Goal: Navigation & Orientation: Find specific page/section

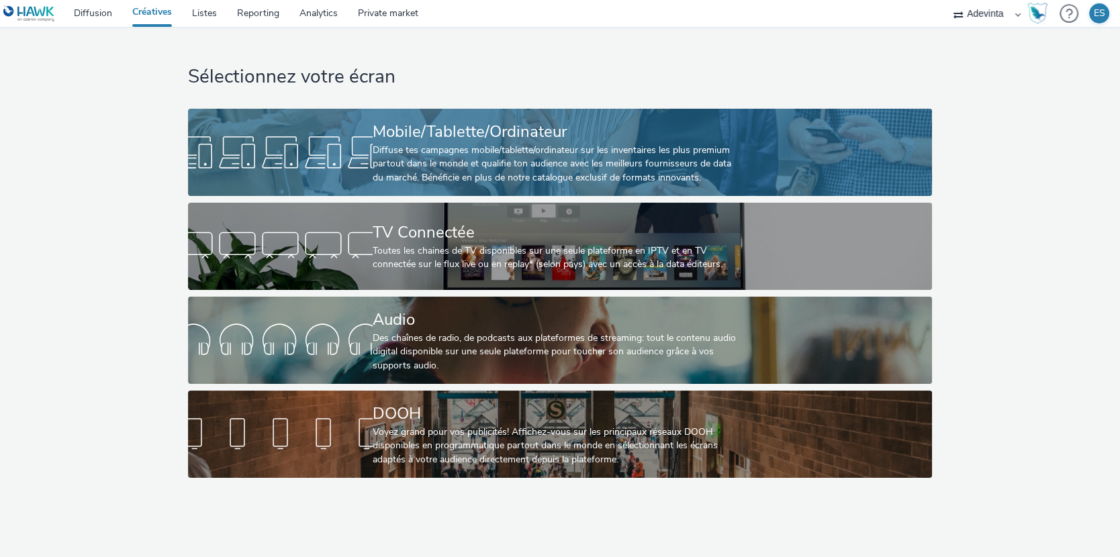
click at [443, 169] on div "Diffuse tes campagnes mobile/tablette/ordinateur sur les inventaires les plus p…" at bounding box center [557, 164] width 369 height 41
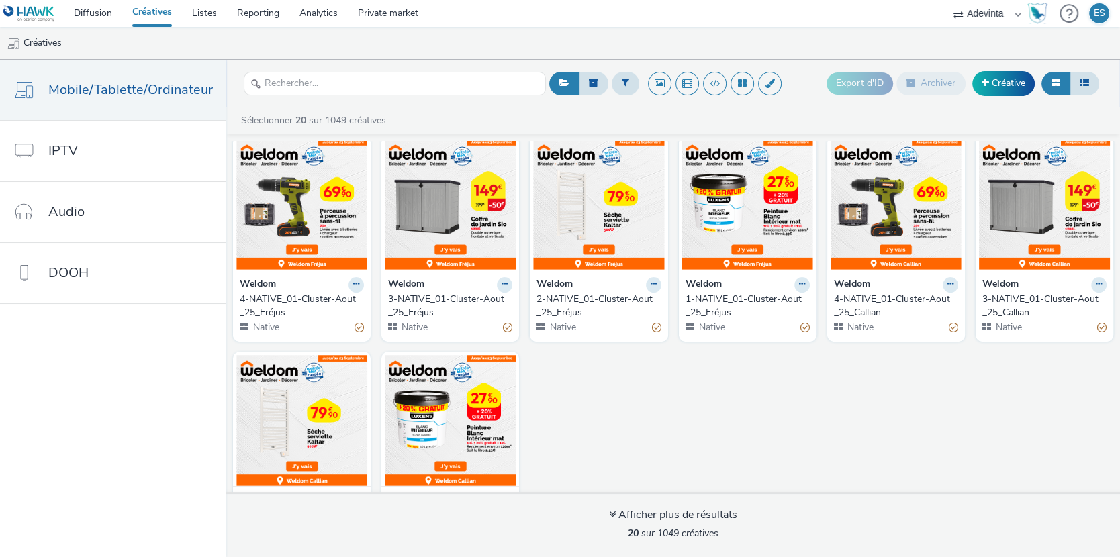
scroll to position [457, 0]
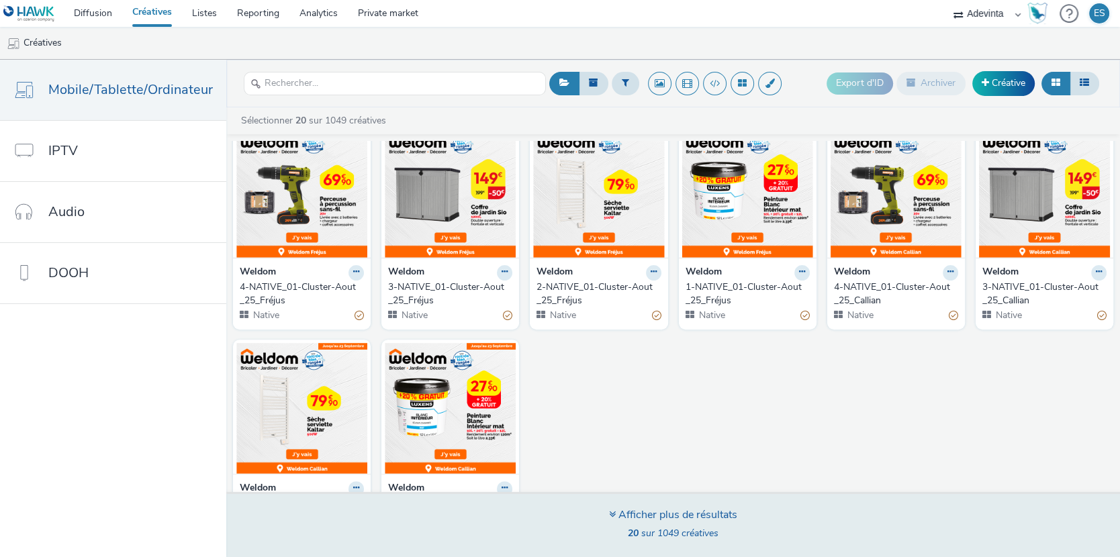
click at [609, 514] on icon at bounding box center [612, 514] width 7 height 11
click at [614, 513] on div "Afficher plus de résultats" at bounding box center [673, 515] width 128 height 15
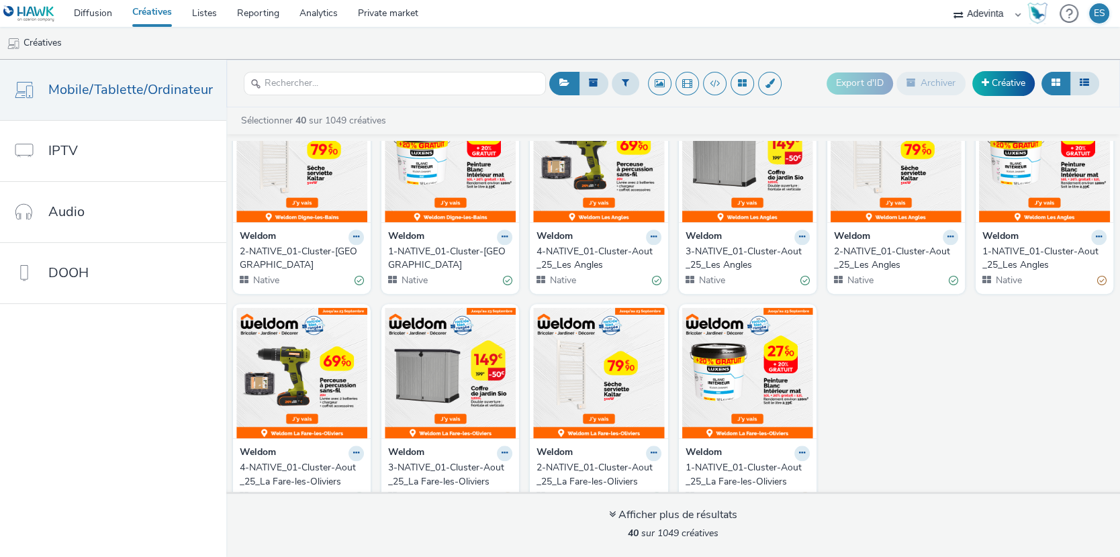
scroll to position [1158, 0]
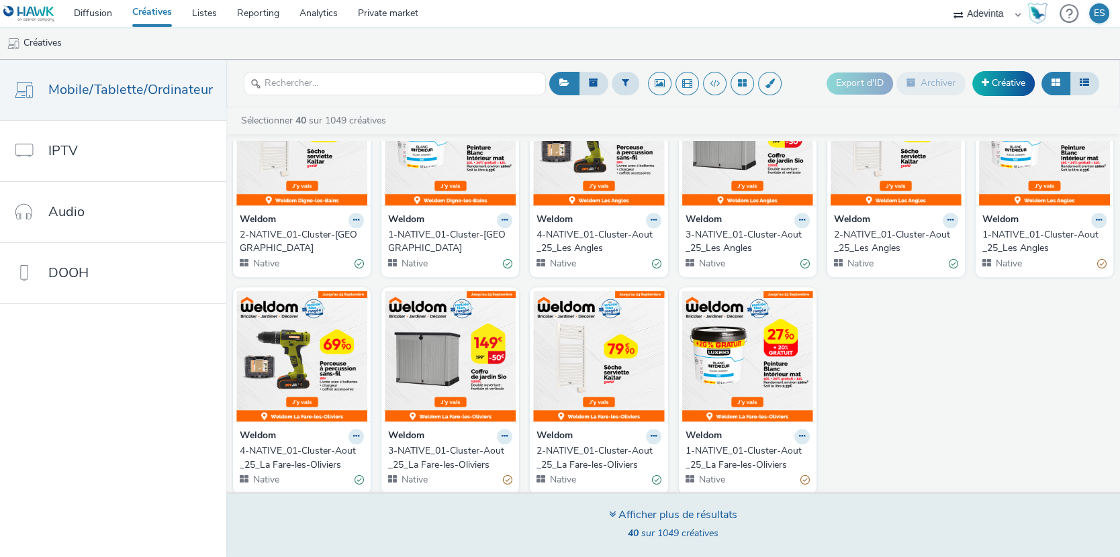
click at [610, 513] on icon at bounding box center [612, 514] width 7 height 11
click at [613, 514] on icon at bounding box center [612, 514] width 7 height 11
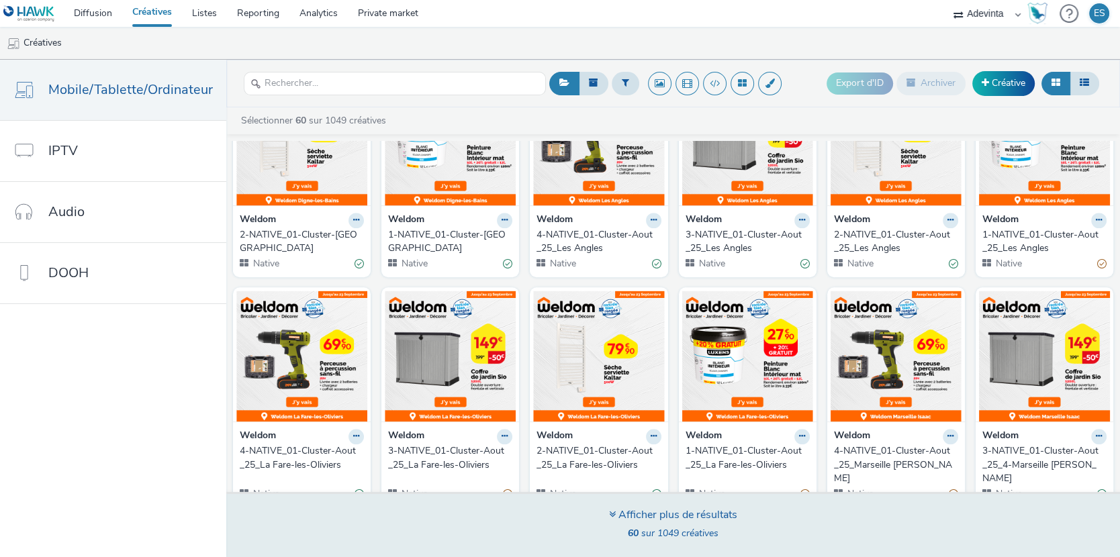
click at [610, 516] on icon at bounding box center [612, 514] width 7 height 11
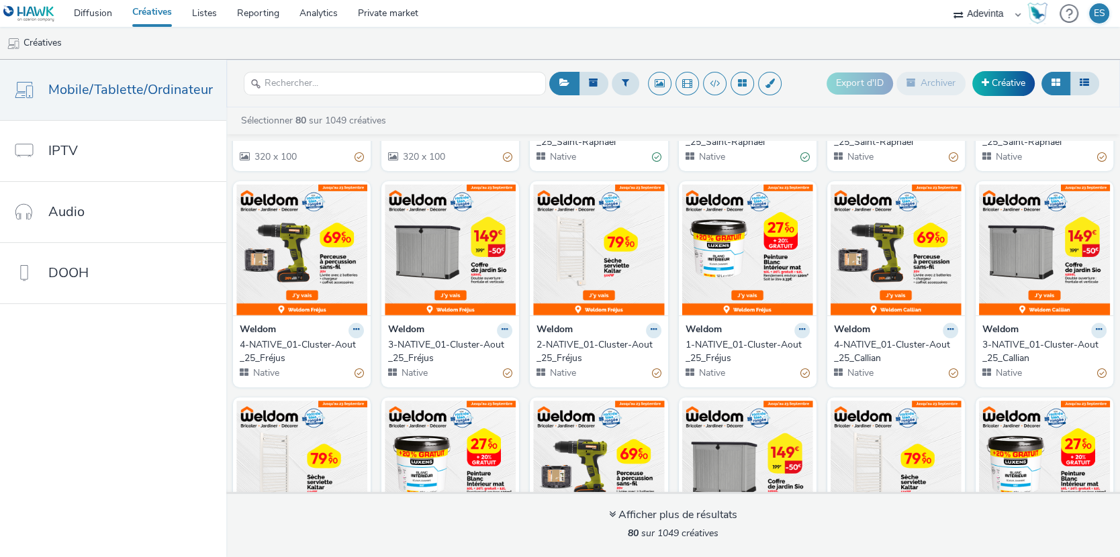
scroll to position [0, 0]
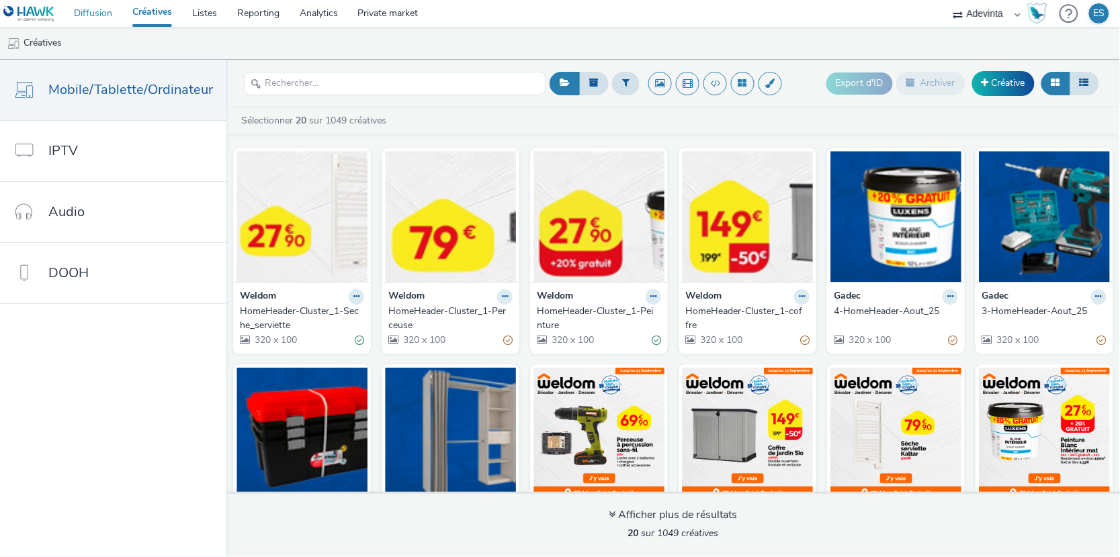
click at [93, 15] on link "Diffusion" at bounding box center [93, 13] width 58 height 27
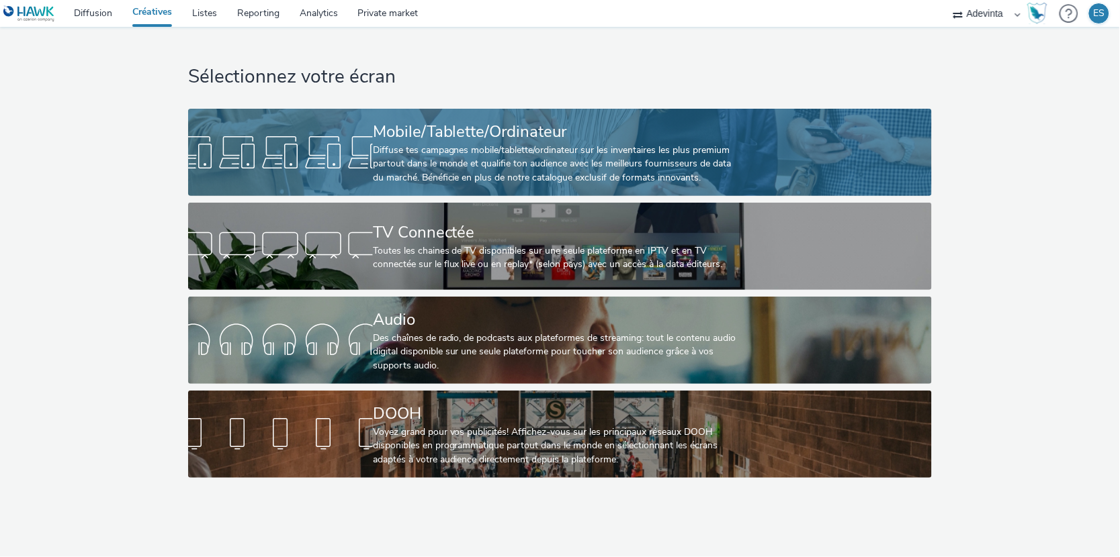
click at [377, 157] on div "Diffuse tes campagnes mobile/tablette/ordinateur sur les inventaires les plus p…" at bounding box center [557, 164] width 369 height 41
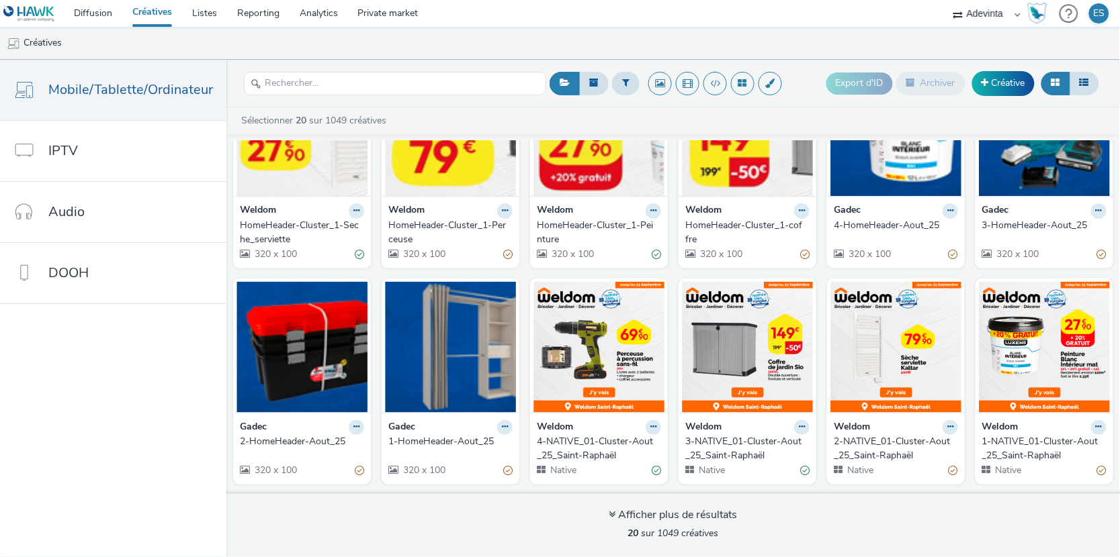
scroll to position [62, 0]
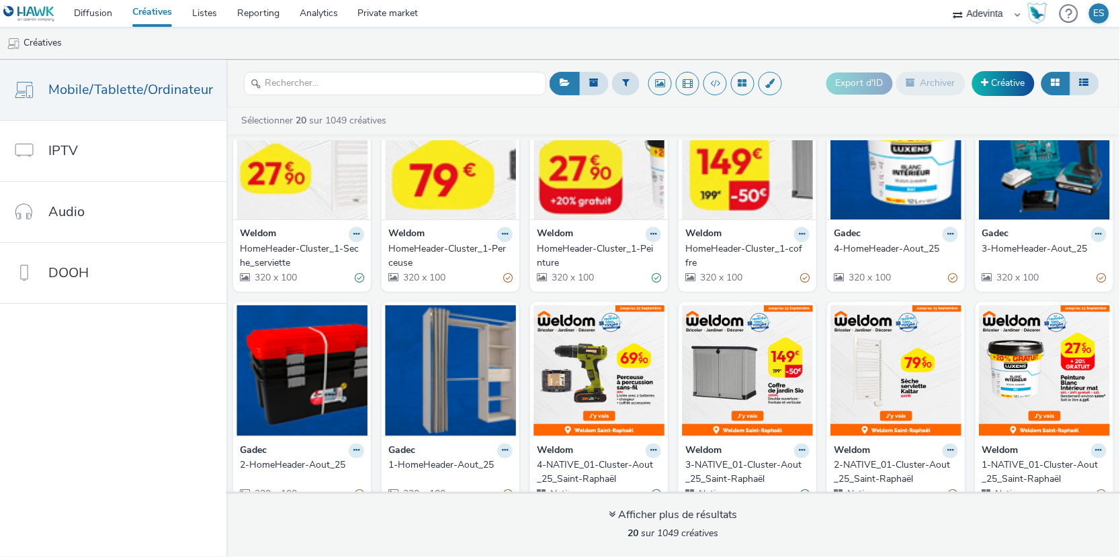
click at [263, 259] on div "HomeHeader-Cluster_1-Seche_serviette" at bounding box center [299, 256] width 119 height 28
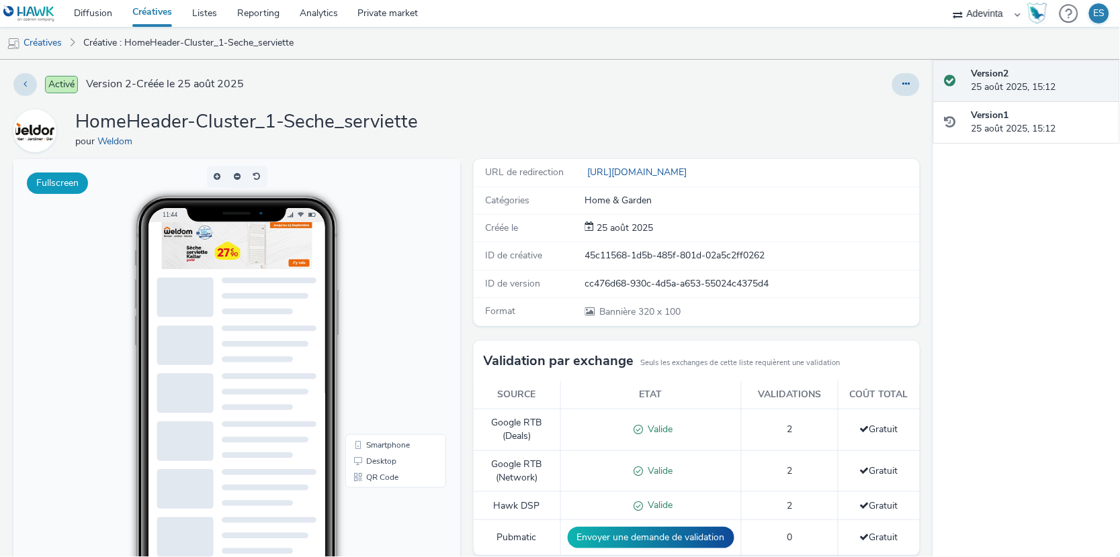
click at [50, 185] on button "Fullscreen" at bounding box center [57, 183] width 61 height 21
